Goal: Register for event/course

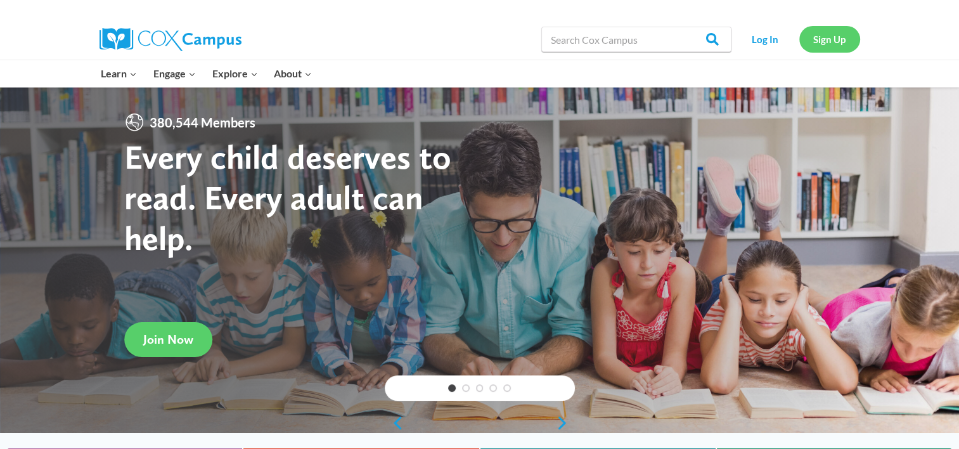
click at [824, 39] on link "Sign Up" at bounding box center [829, 39] width 61 height 26
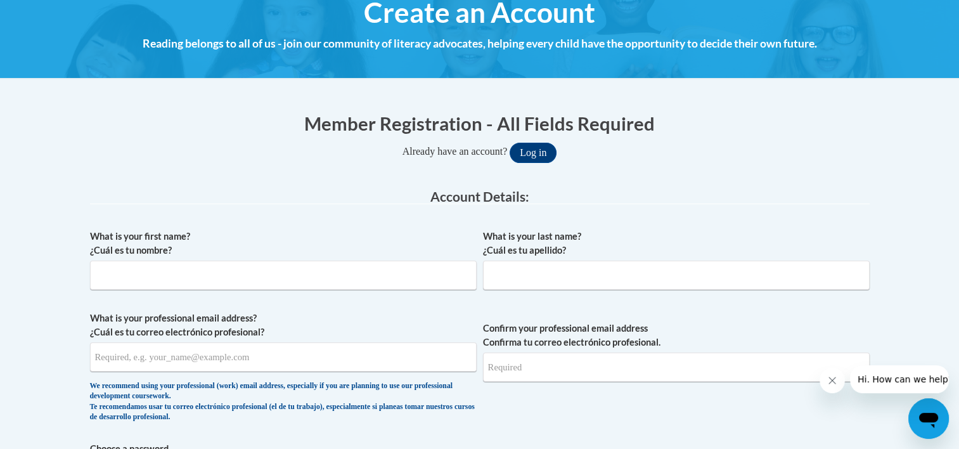
scroll to position [164, 0]
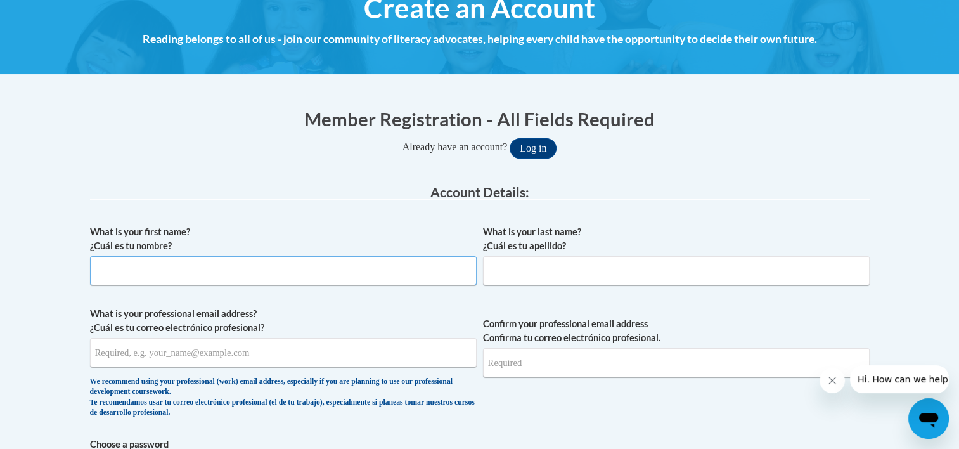
click at [177, 265] on input "What is your first name? ¿Cuál es tu nombre?" at bounding box center [283, 270] width 387 height 29
type input "Farrah"
type input "Guleksen"
type input "richandfarrah@yahoo.com"
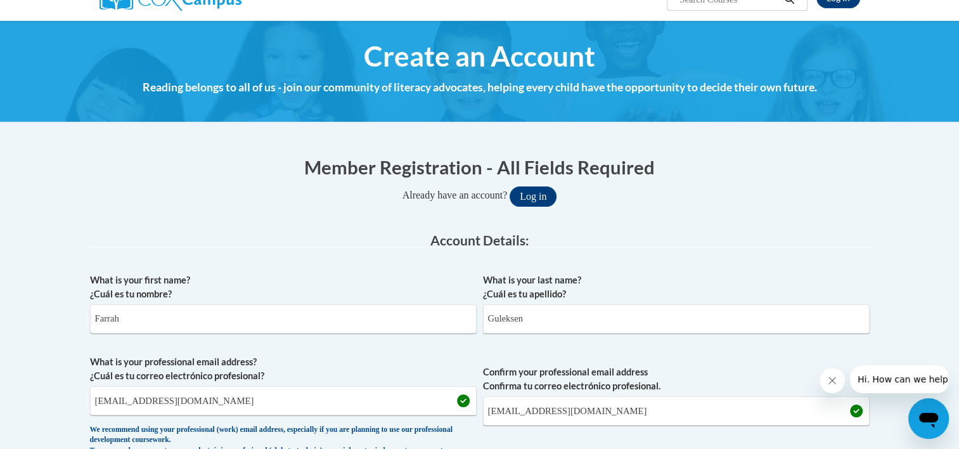
scroll to position [0, 0]
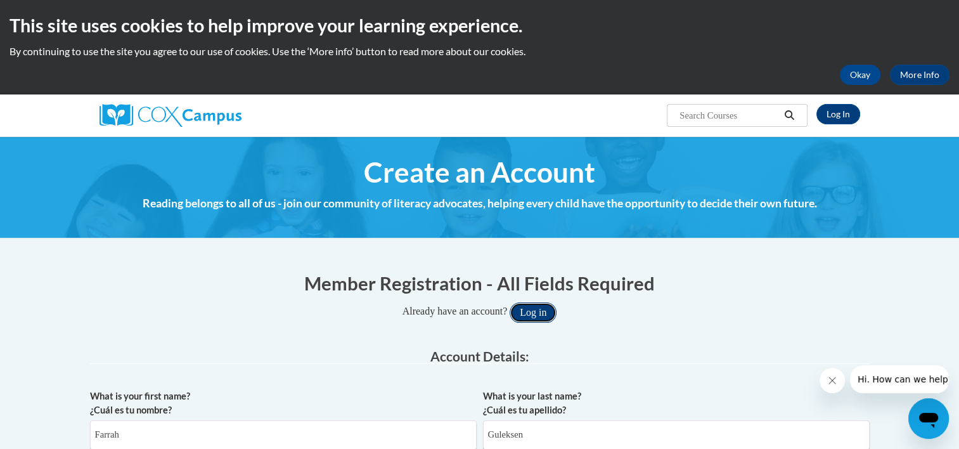
click at [549, 314] on button "Log in" at bounding box center [533, 312] width 47 height 20
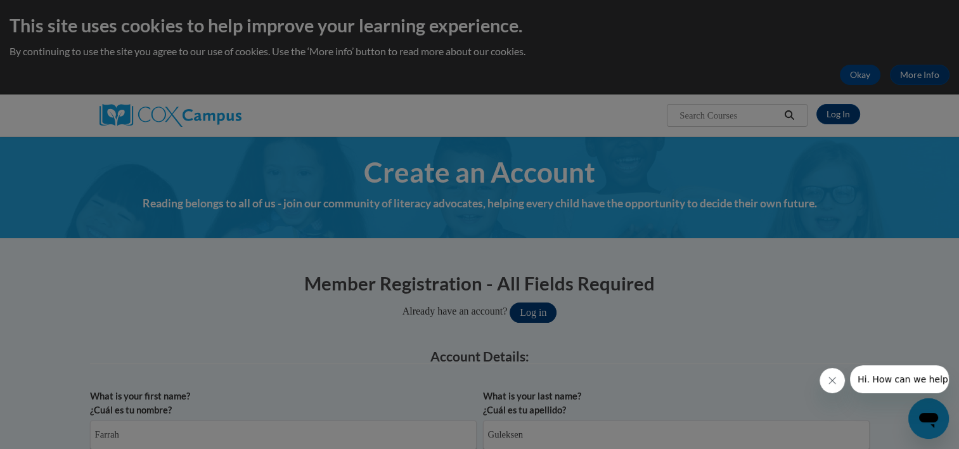
scroll to position [212, 0]
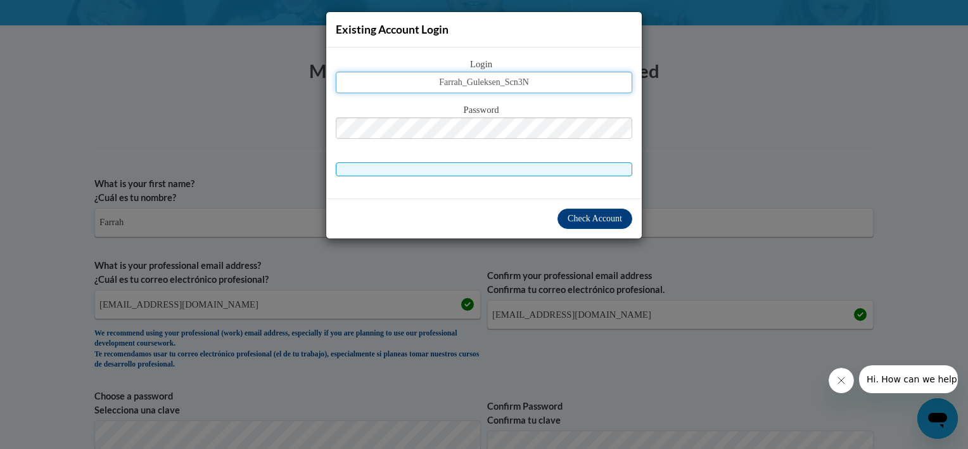
click at [561, 80] on input "Farrah_Guleksen_Scn3N" at bounding box center [484, 83] width 297 height 22
type input "F"
click at [613, 195] on div "Login farr Password" at bounding box center [484, 123] width 316 height 151
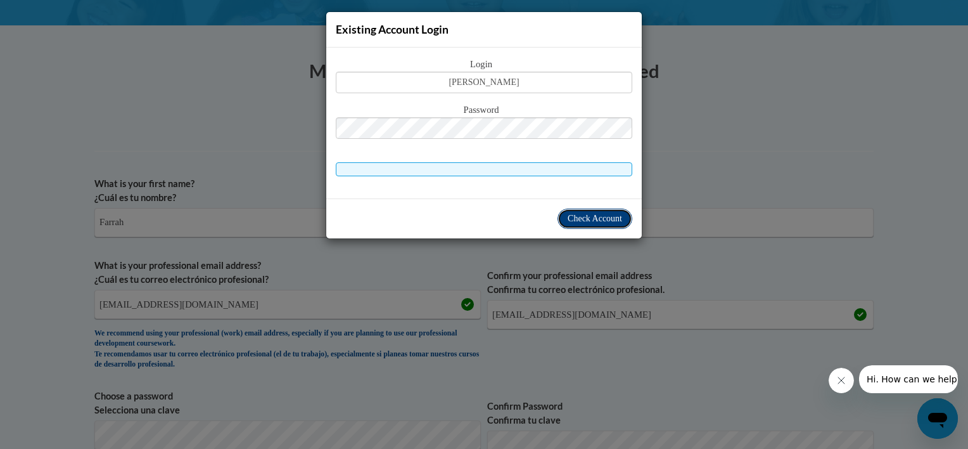
click at [613, 216] on span "Check Account" at bounding box center [595, 219] width 55 height 10
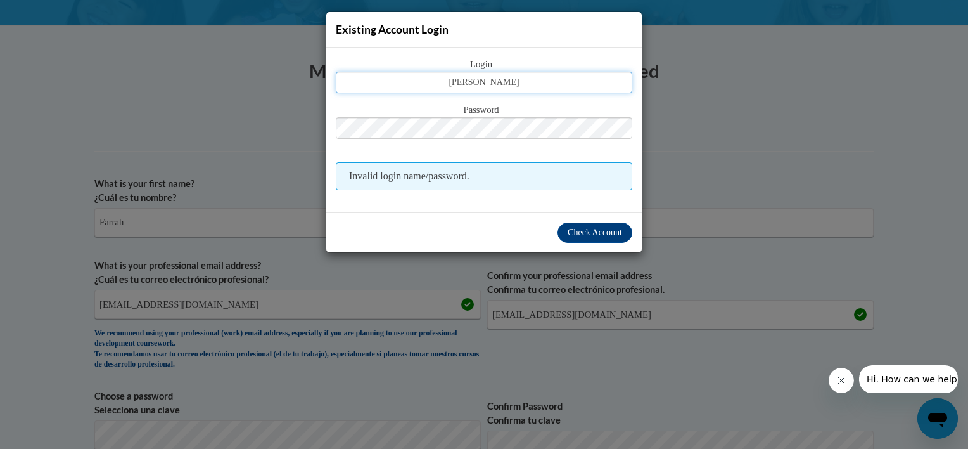
click at [537, 87] on input "farr" at bounding box center [484, 83] width 297 height 22
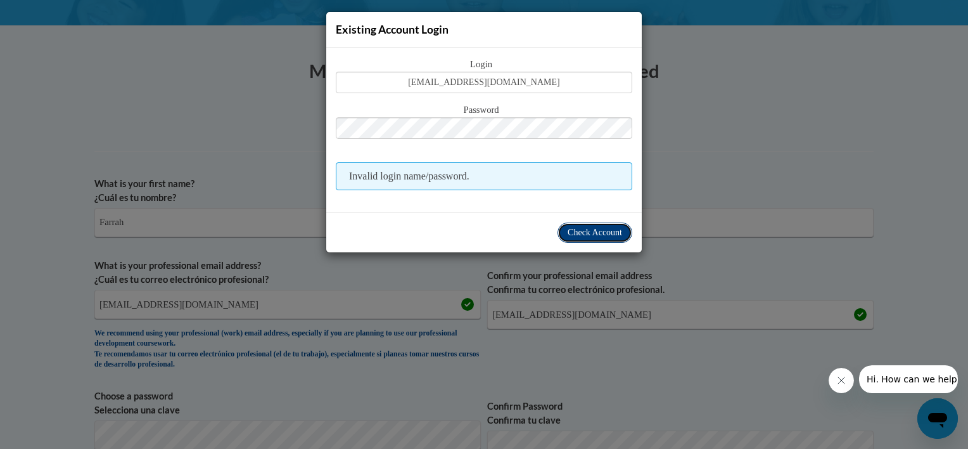
click at [583, 234] on span "Check Account" at bounding box center [595, 233] width 55 height 10
click at [539, 89] on input "farrahg@mac.com" at bounding box center [484, 83] width 297 height 22
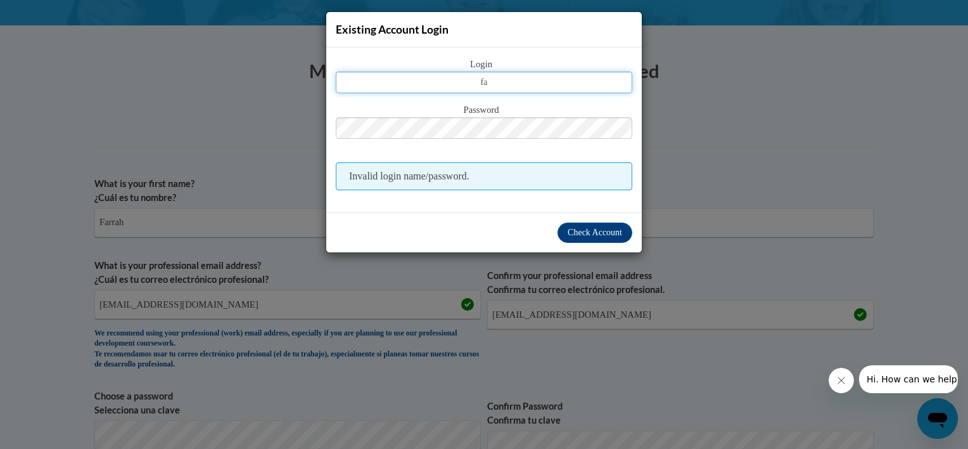
type input "f"
click at [441, 98] on div "Login Password Invalid login name/password." at bounding box center [484, 123] width 297 height 133
click at [441, 84] on input "text" at bounding box center [484, 83] width 297 height 22
click at [521, 300] on div "Existing Account Login Login Password Invalid login name/password. Check Account" at bounding box center [484, 224] width 968 height 449
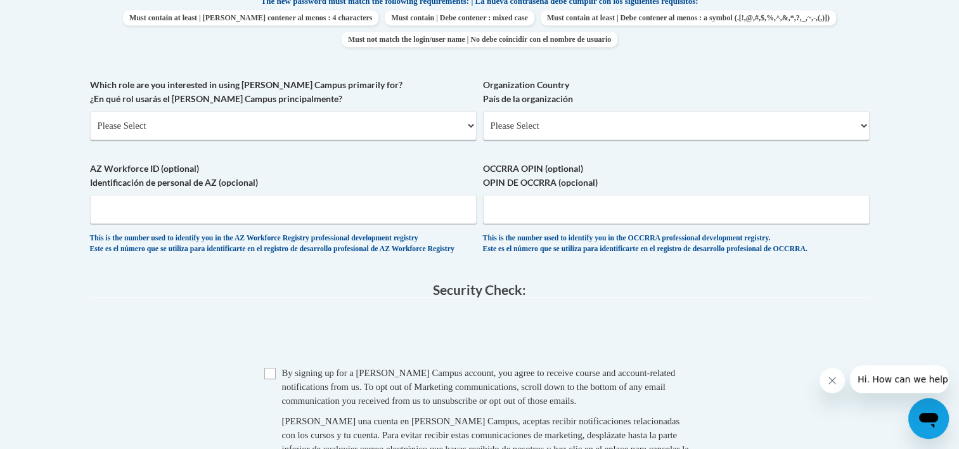
scroll to position [695, 0]
click at [470, 124] on select "Please Select College/University | Colegio/Universidad Community/Nonprofit Part…" at bounding box center [283, 124] width 387 height 29
select select "fbf2d438-af2f-41f8-98f1-81c410e29de3"
click at [90, 110] on select "Please Select College/University | Colegio/Universidad Community/Nonprofit Part…" at bounding box center [283, 124] width 387 height 29
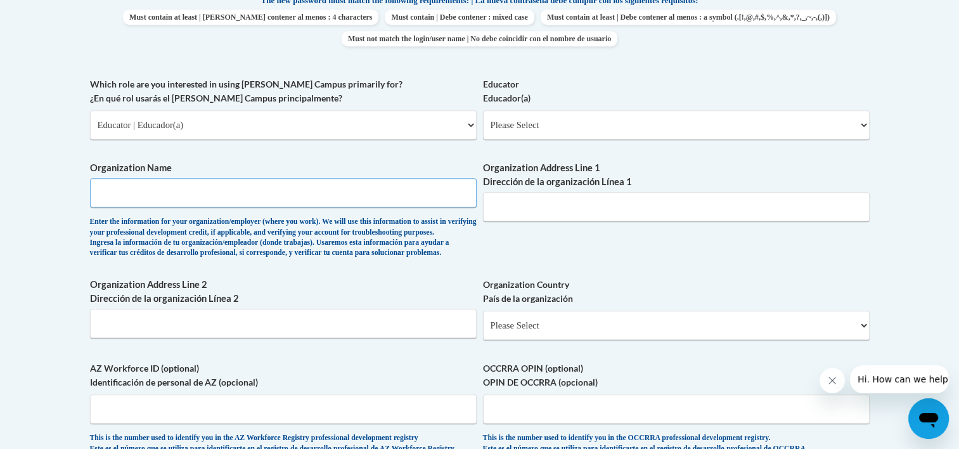
click at [268, 193] on input "Organization Name" at bounding box center [283, 192] width 387 height 29
type input "St. Peter's Academy"
click at [553, 196] on input "Organization Address Line 1 Dirección de la organización Línea 1" at bounding box center [676, 206] width 387 height 29
drag, startPoint x: 553, startPoint y: 196, endPoint x: 518, endPoint y: 217, distance: 41.2
click at [518, 217] on input "Organization Address Line 1 Dirección de la organización Línea 1" at bounding box center [676, 206] width 387 height 29
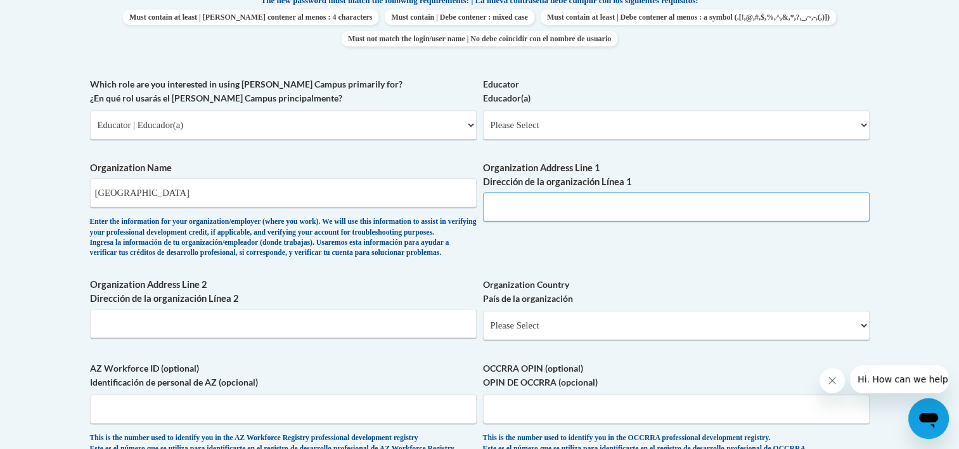
click at [518, 217] on input "Organization Address Line 1 Dirección de la organización Línea 1" at bounding box center [676, 206] width 387 height 29
type input "1400 Barrett Corners Drive"
type input "H"
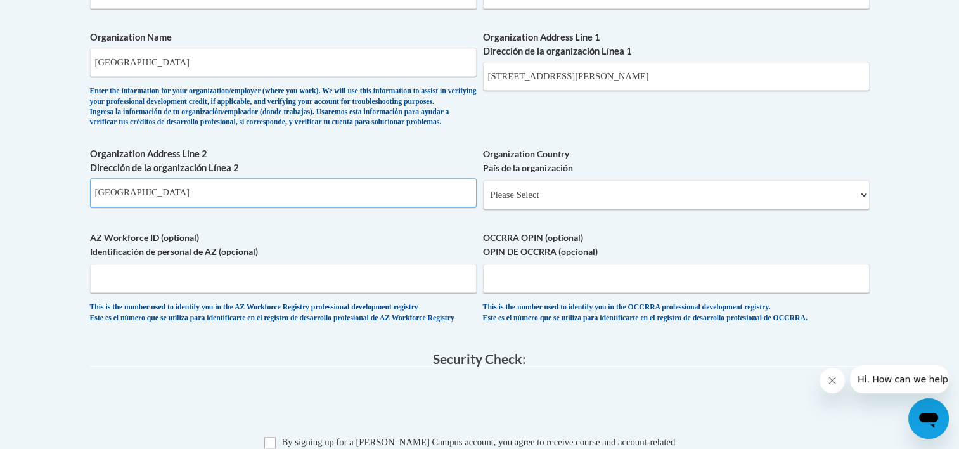
scroll to position [829, 0]
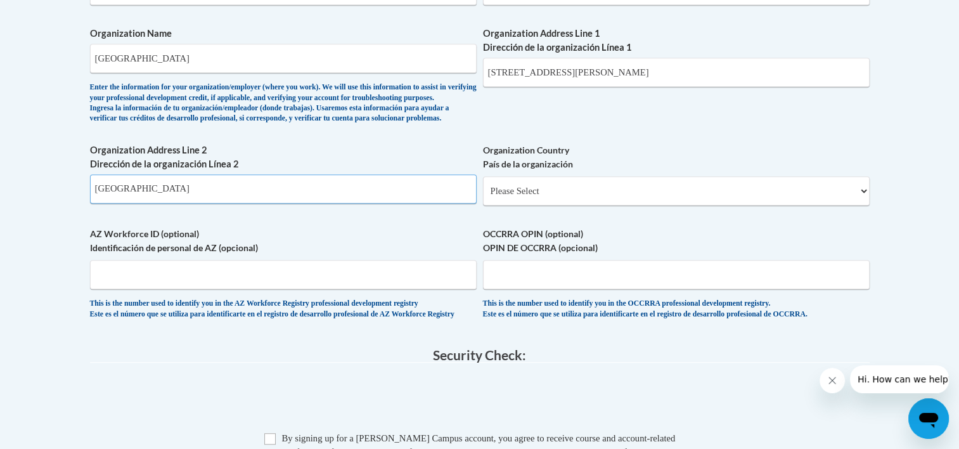
type input "Kennesaw, GA 30144"
click at [863, 205] on select "Please Select United States | Estados Unidos Outside of the United States | Fue…" at bounding box center [676, 190] width 387 height 29
select select "ad49bcad-a171-4b2e-b99c-48b446064914"
click at [483, 196] on select "Please Select United States | Estados Unidos Outside of the United States | Fue…" at bounding box center [676, 190] width 387 height 29
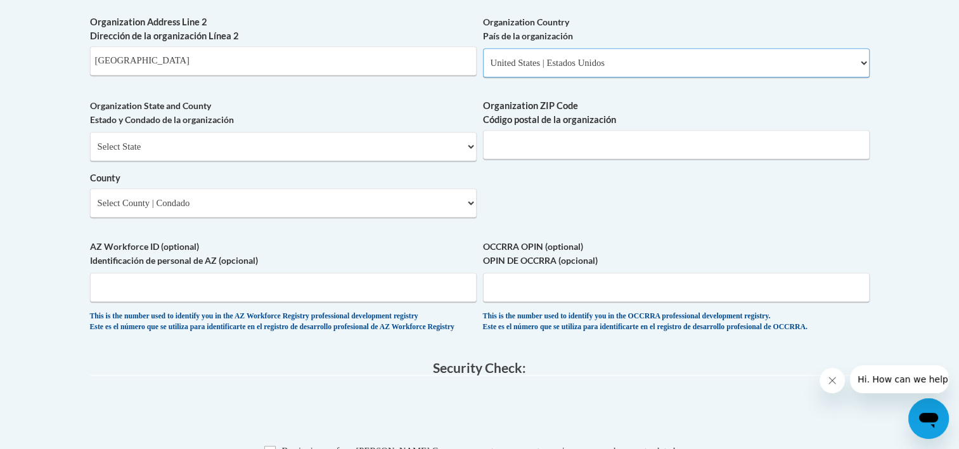
scroll to position [958, 0]
click at [471, 160] on select "Select State Alabama Alaska Arizona Arkansas California Colorado Connecticut De…" at bounding box center [283, 145] width 387 height 29
select select "Georgia"
click at [90, 152] on select "Select State Alabama Alaska Arizona Arkansas California Colorado Connecticut De…" at bounding box center [283, 145] width 387 height 29
click at [541, 158] on input "Organization ZIP Code Código postal de la organización" at bounding box center [676, 143] width 387 height 29
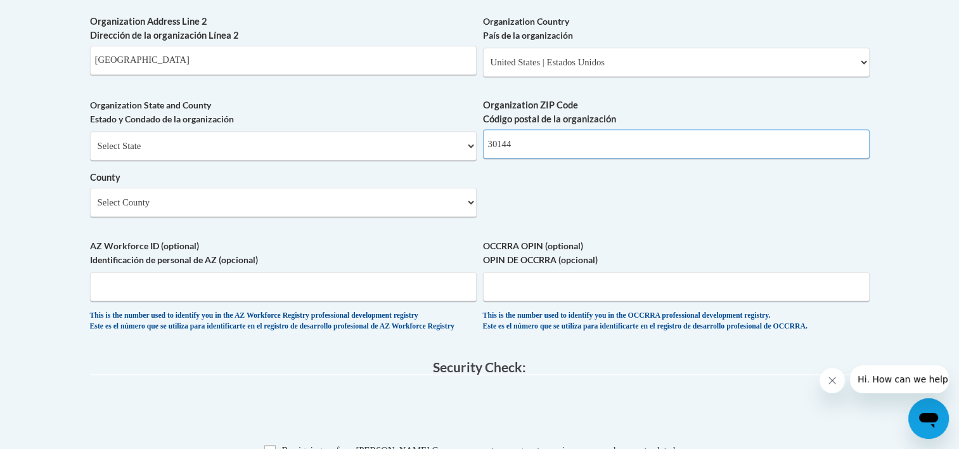
type input "30144"
click at [469, 217] on select "Select County Appling Atkinson Bacon Baker Baldwin Banks Barrow Bartow Ben Hill…" at bounding box center [283, 202] width 387 height 29
click at [466, 217] on select "Select County Appling Atkinson Bacon Baker Baldwin Banks Barrow Bartow Ben Hill…" at bounding box center [283, 202] width 387 height 29
select select "Cobb"
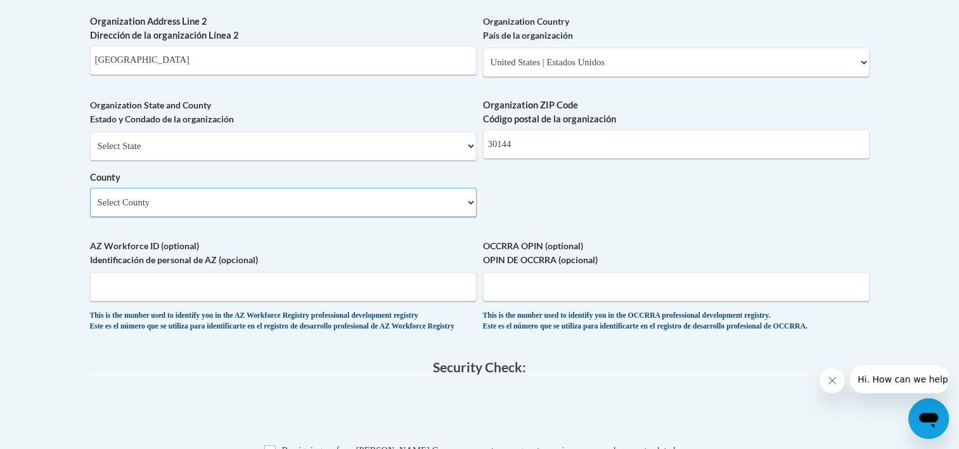
click at [90, 208] on select "Select County Appling Atkinson Bacon Baker Baldwin Banks Barrow Bartow Ben Hill…" at bounding box center [283, 202] width 387 height 29
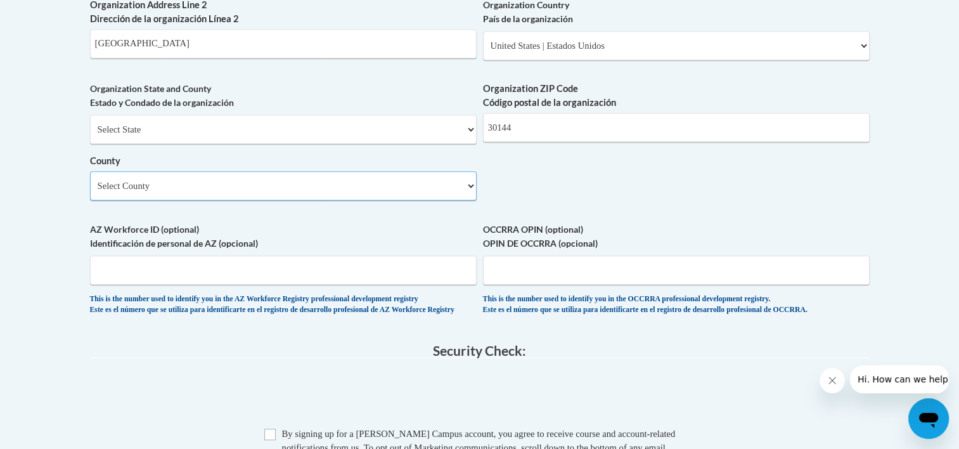
scroll to position [973, 0]
click at [208, 59] on input "Kennesaw, GA 30144" at bounding box center [283, 44] width 387 height 29
type input "K"
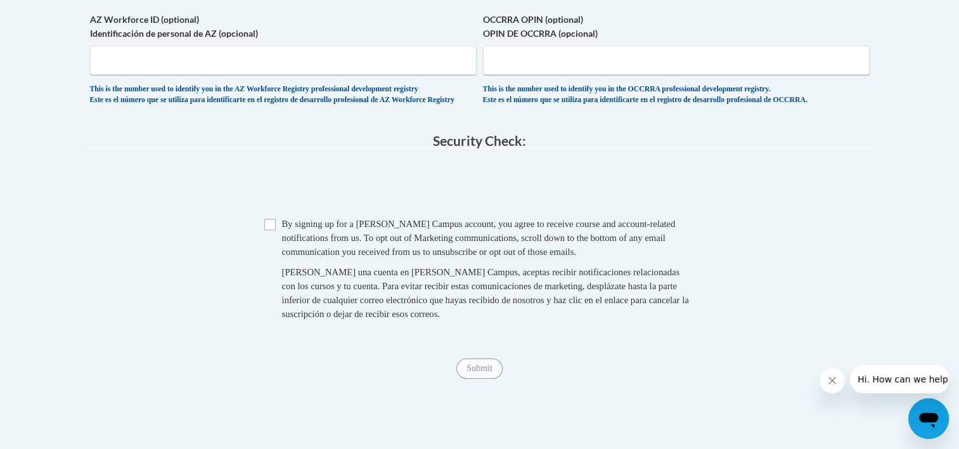
scroll to position [1194, 0]
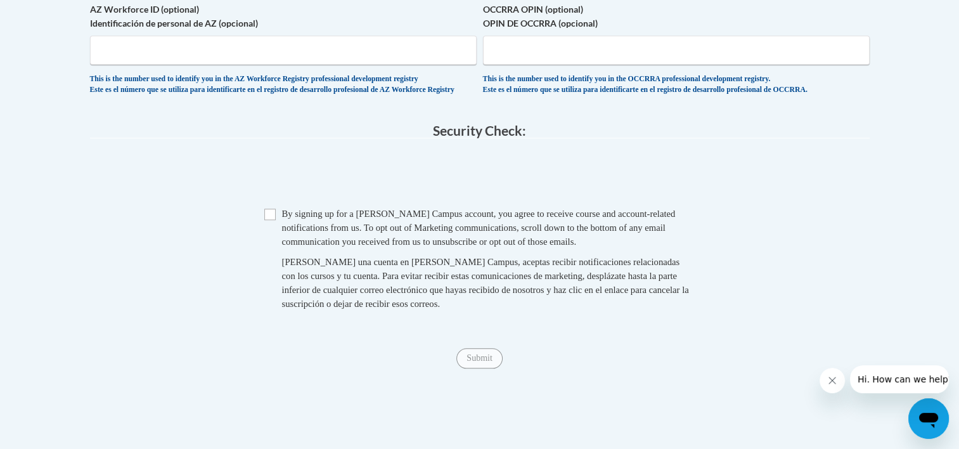
click at [265, 238] on span "Checkbox By signing up for a Cox Campus account, you agree to receive course an…" at bounding box center [479, 265] width 431 height 117
click at [271, 220] on input "Checkbox" at bounding box center [269, 213] width 11 height 11
checkbox input "true"
click at [484, 368] on input "Submit" at bounding box center [479, 358] width 46 height 20
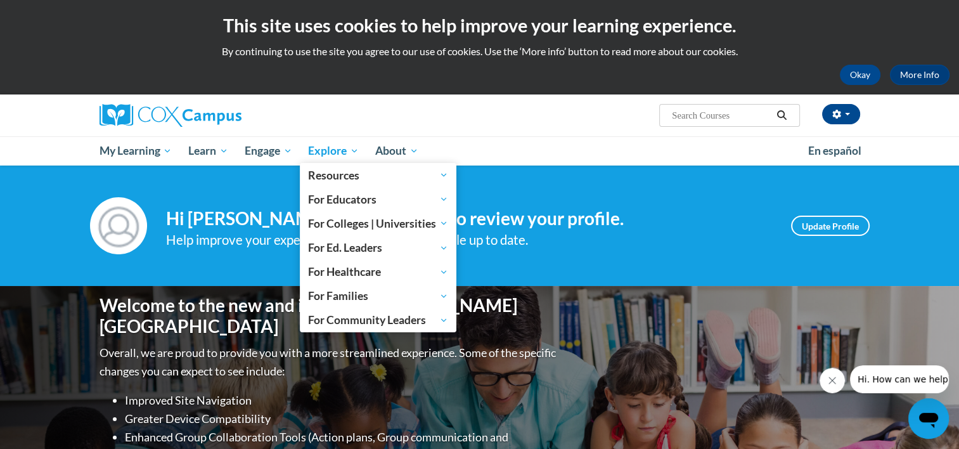
click at [324, 150] on span "Explore" at bounding box center [333, 150] width 51 height 15
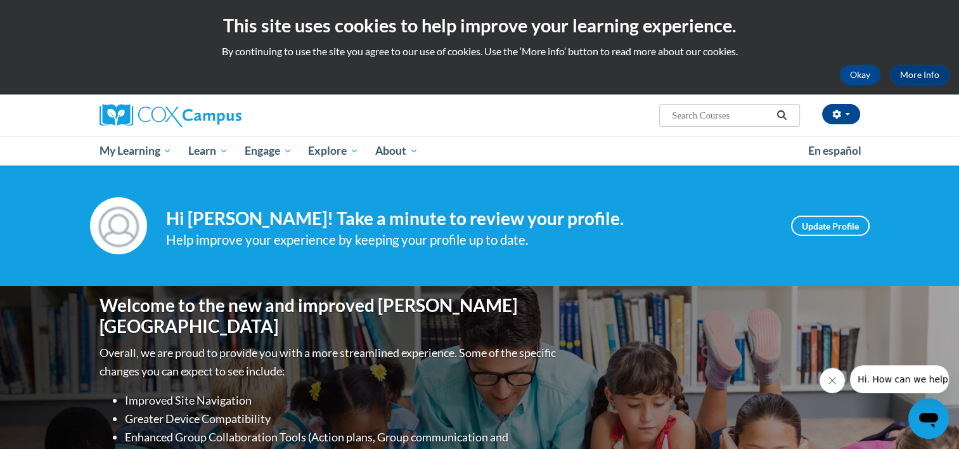
click at [774, 109] on button "Search" at bounding box center [781, 115] width 19 height 15
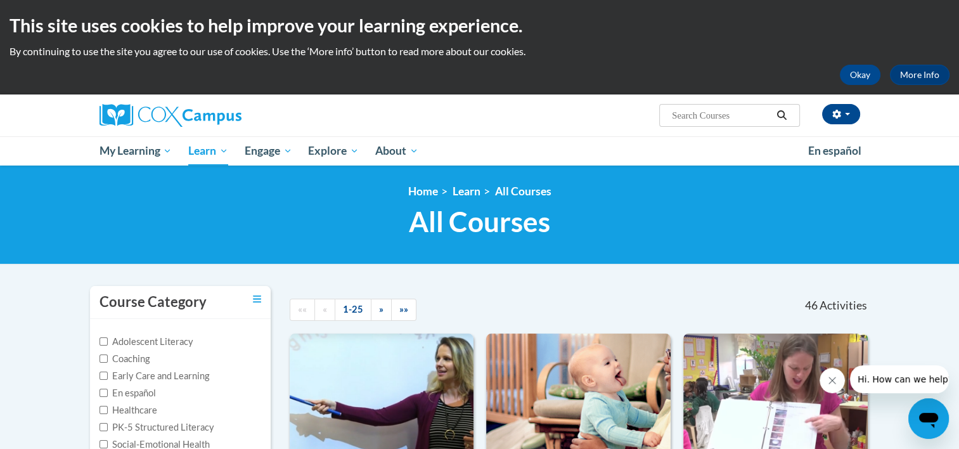
click at [701, 109] on input "Search..." at bounding box center [720, 115] width 101 height 15
type input "food safety"
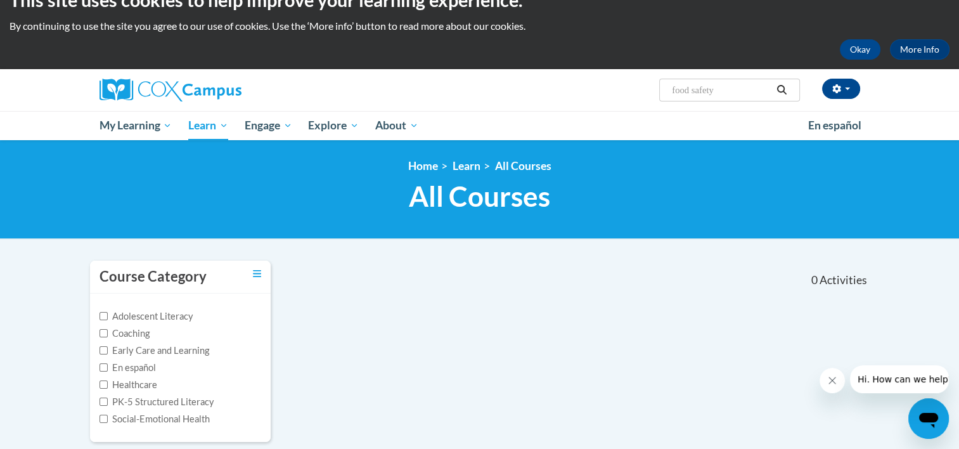
scroll to position [25, 0]
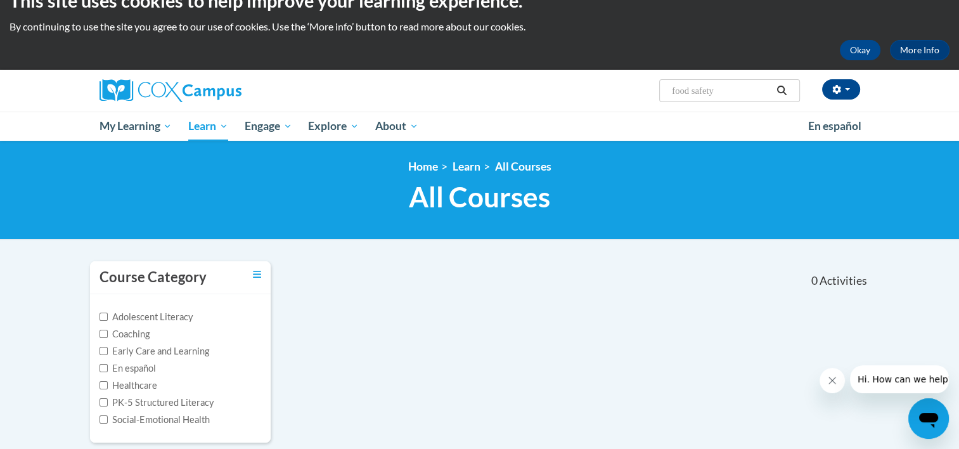
click at [727, 87] on input "food safety" at bounding box center [720, 90] width 101 height 15
type input "f"
type input "literacy"
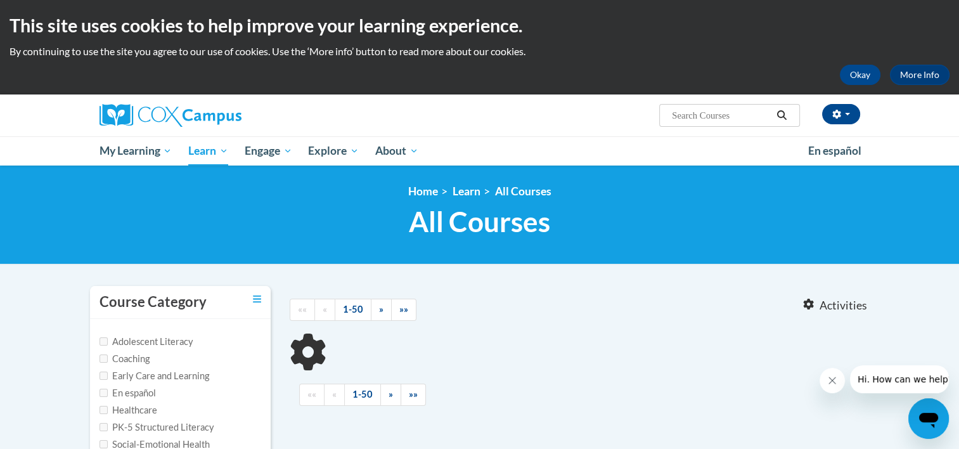
type input "literacy"
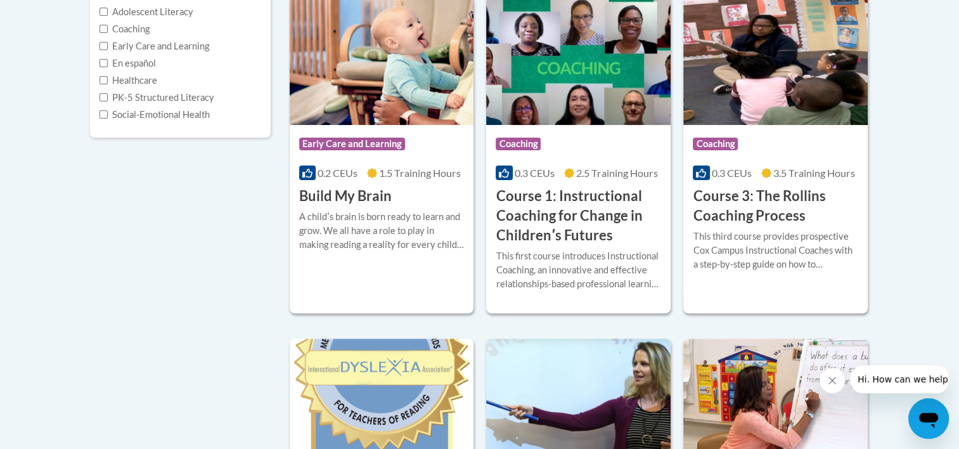
scroll to position [334, 0]
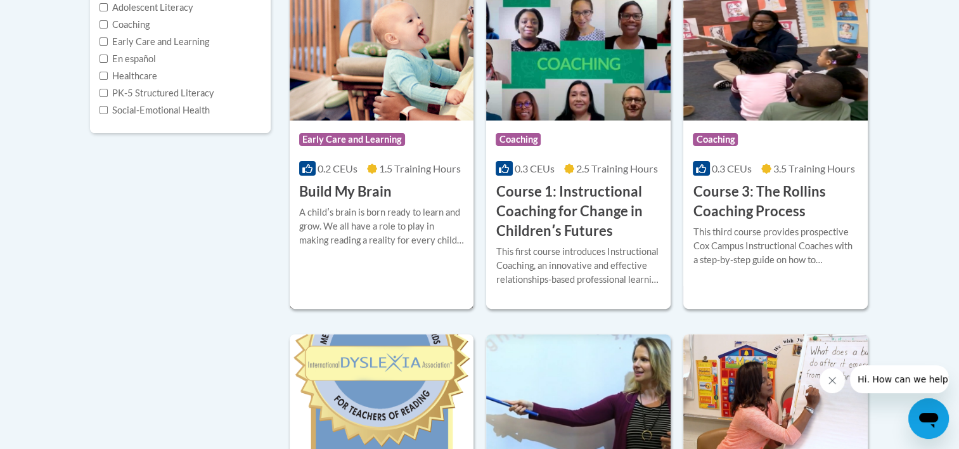
click at [388, 208] on div "A childʹs brain is born ready to learn and grow. We all have a role to play in …" at bounding box center [381, 226] width 165 height 42
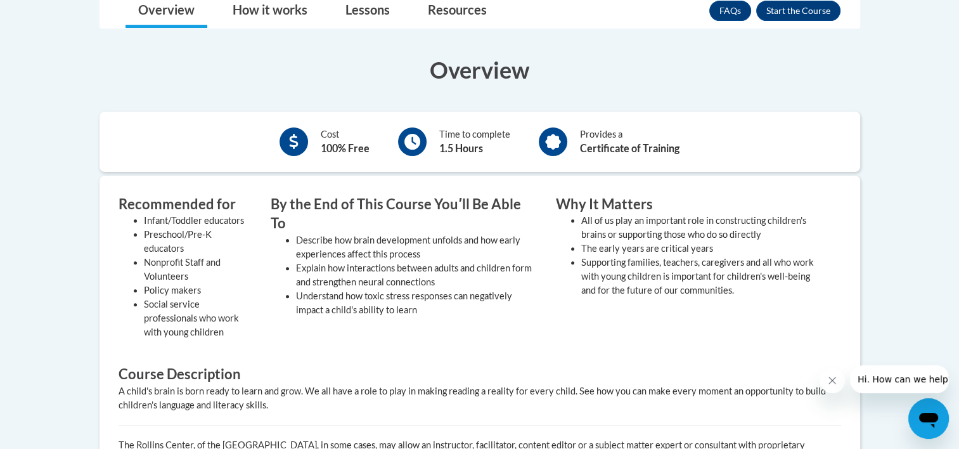
scroll to position [359, 0]
click at [798, 13] on button "Enroll" at bounding box center [798, 11] width 84 height 20
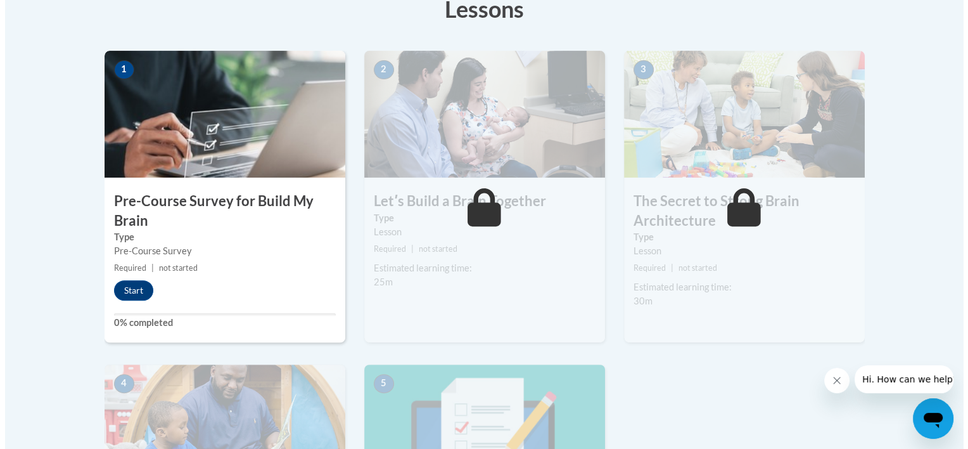
scroll to position [382, 0]
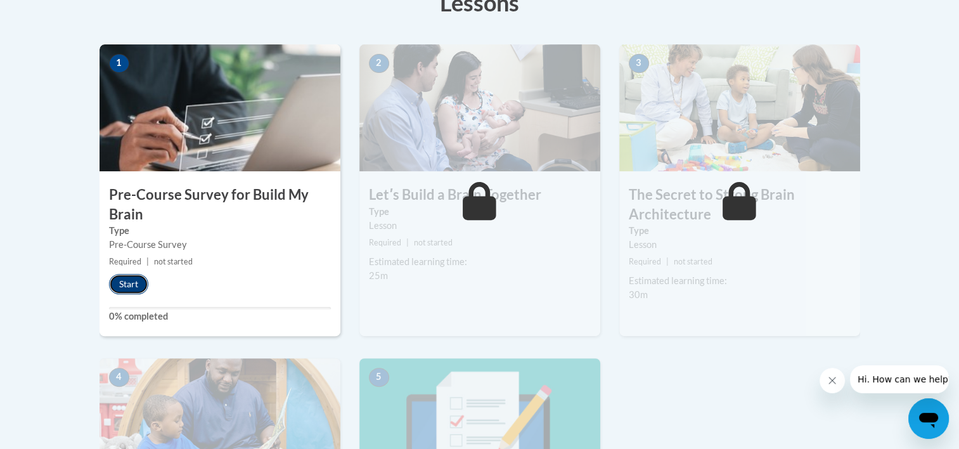
click at [139, 282] on button "Start" at bounding box center [128, 284] width 39 height 20
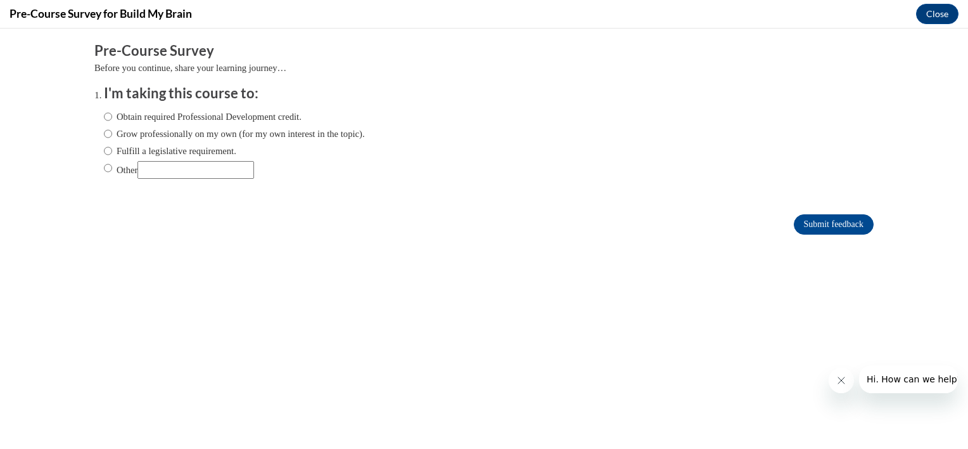
scroll to position [0, 0]
click at [104, 115] on input "Obtain required Professional Development credit." at bounding box center [108, 117] width 8 height 14
radio input "true"
click at [818, 219] on input "Submit feedback" at bounding box center [834, 224] width 80 height 20
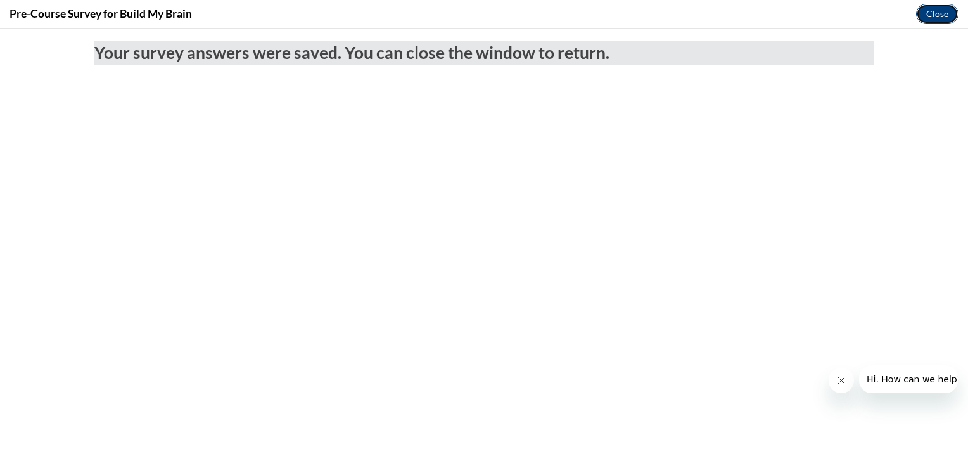
click at [942, 13] on button "Close" at bounding box center [937, 14] width 42 height 20
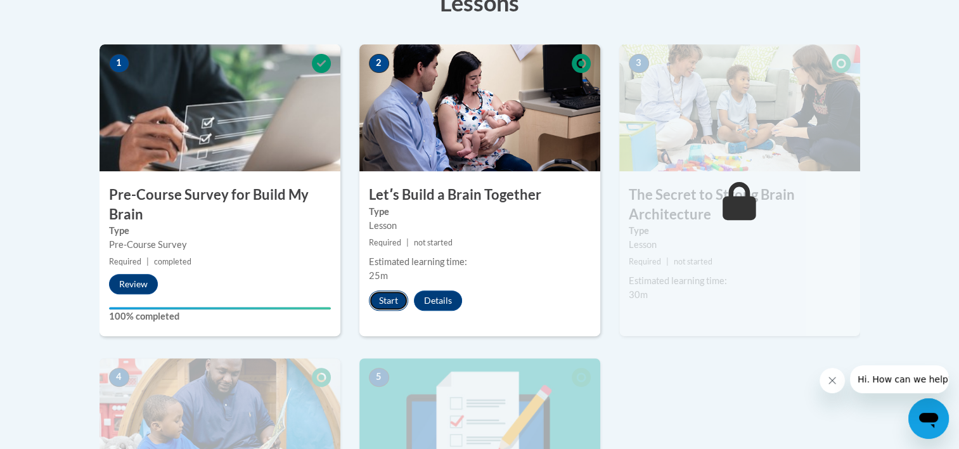
click at [390, 297] on button "Start" at bounding box center [388, 300] width 39 height 20
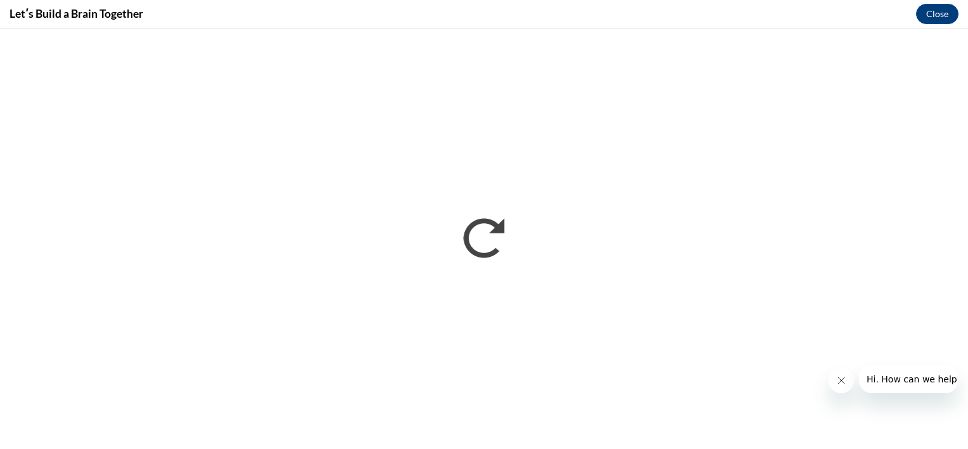
click at [845, 379] on icon "Close message from company" at bounding box center [841, 380] width 10 height 10
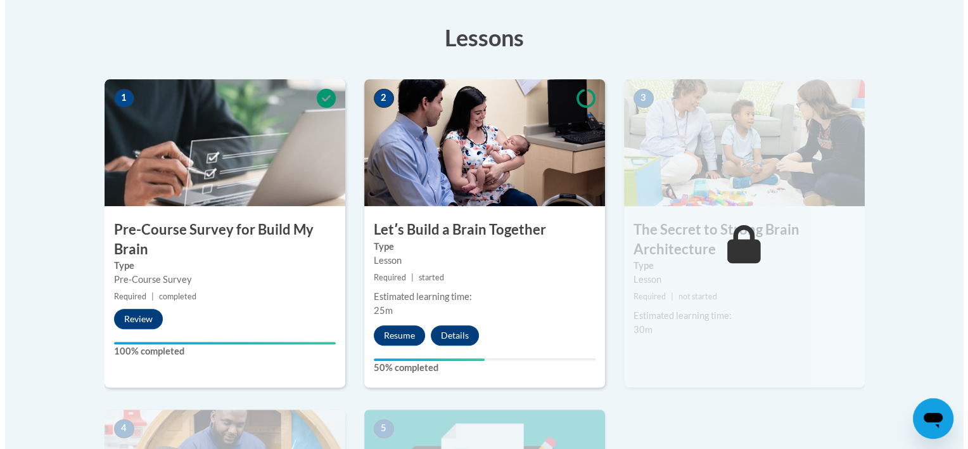
scroll to position [347, 0]
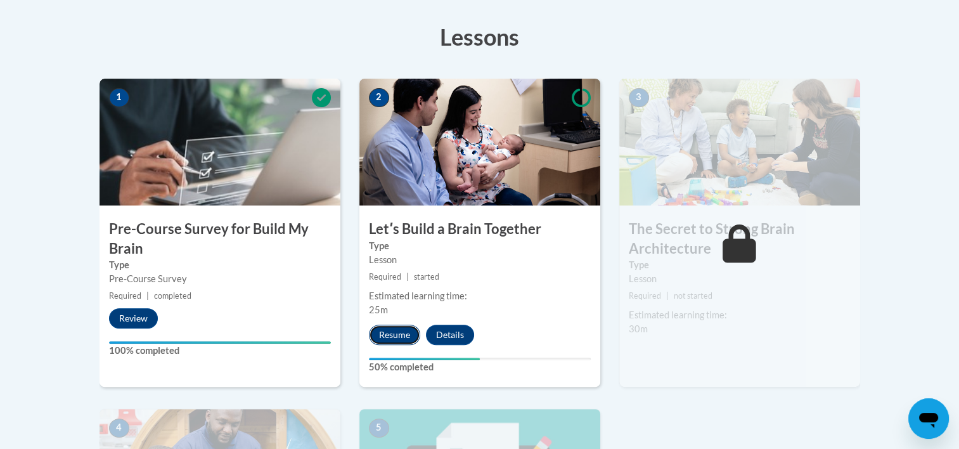
click at [393, 330] on button "Resume" at bounding box center [394, 334] width 51 height 20
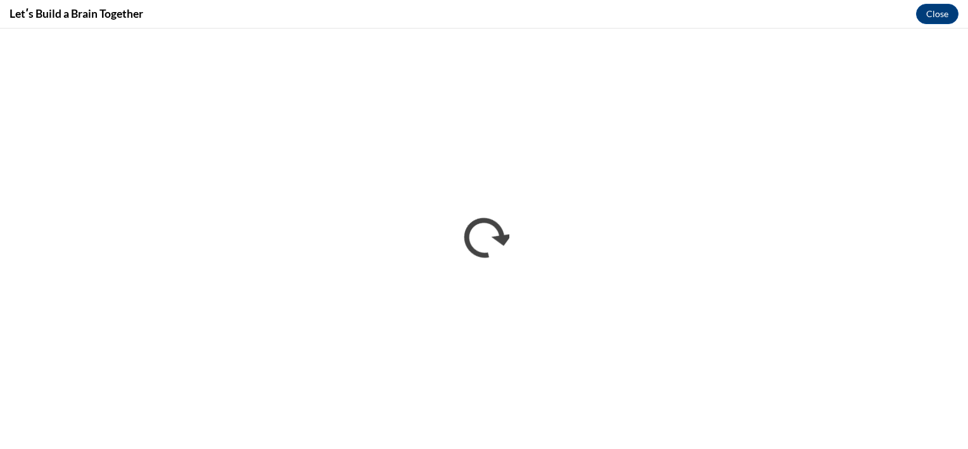
scroll to position [0, 0]
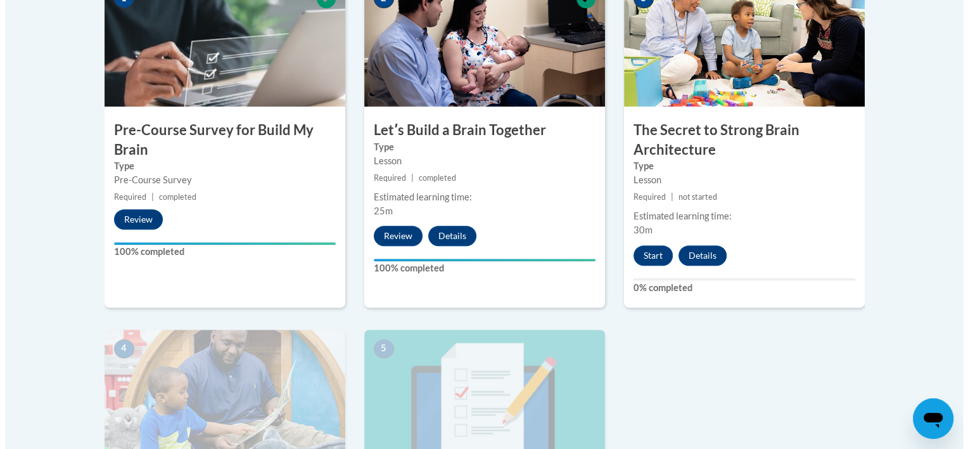
scroll to position [446, 0]
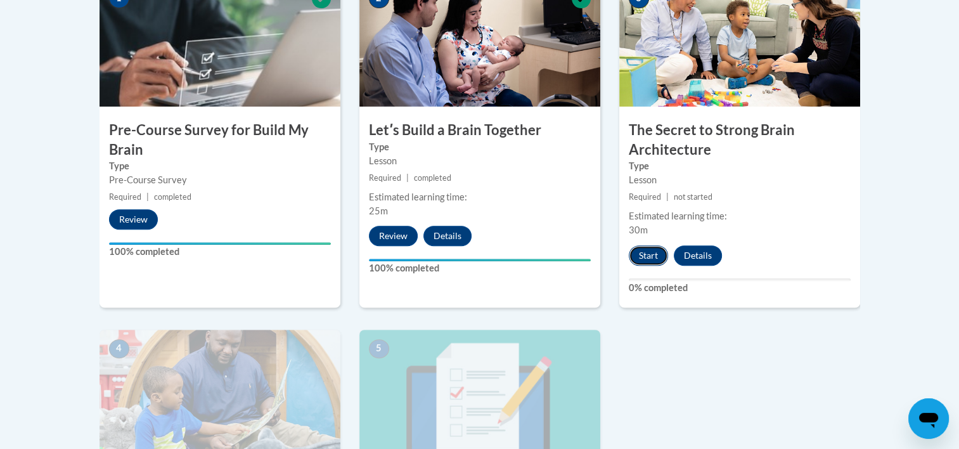
click at [639, 248] on button "Start" at bounding box center [648, 255] width 39 height 20
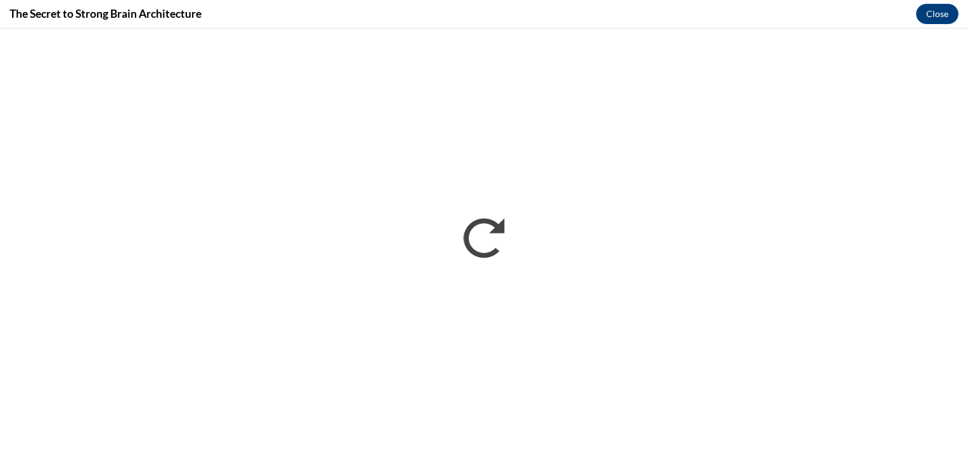
scroll to position [0, 0]
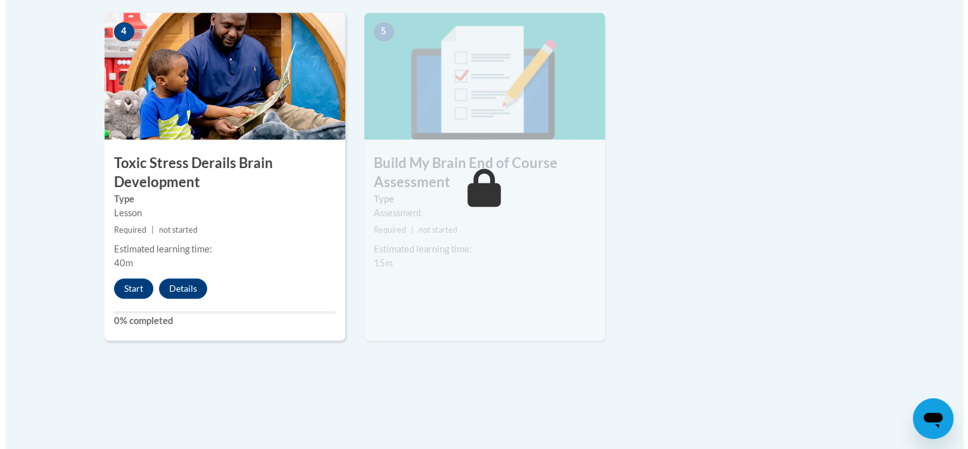
scroll to position [763, 0]
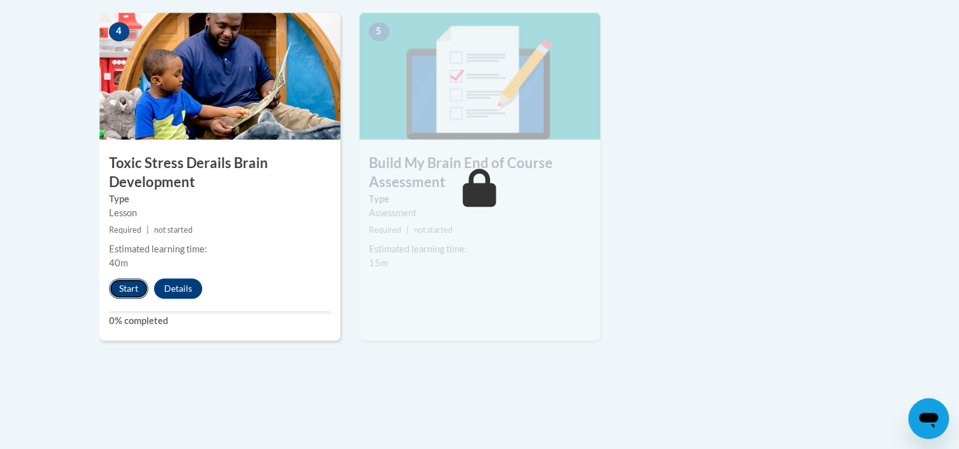
click at [122, 290] on button "Start" at bounding box center [128, 288] width 39 height 20
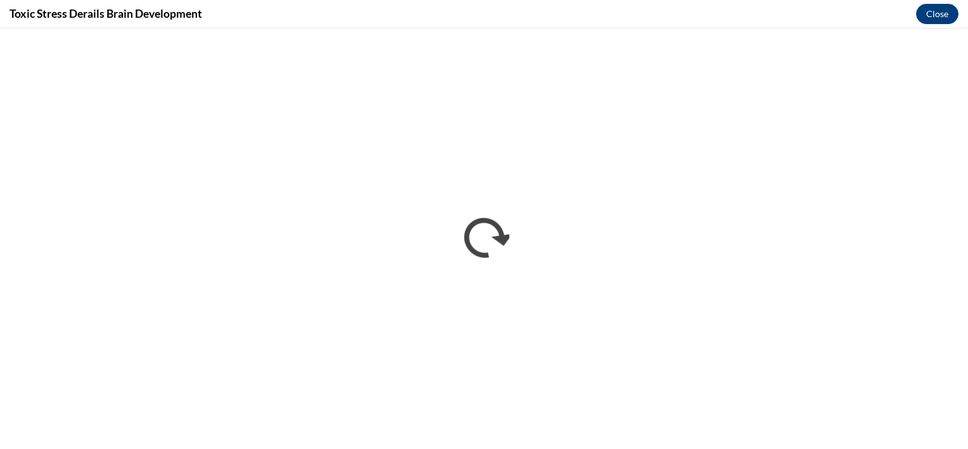
scroll to position [0, 0]
